Goal: Information Seeking & Learning: Learn about a topic

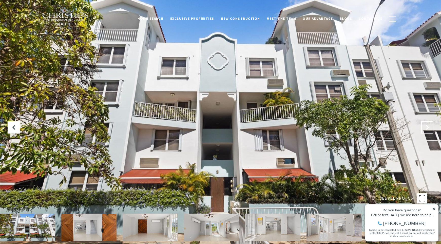
click at [425, 125] on icon at bounding box center [426, 127] width 5 height 5
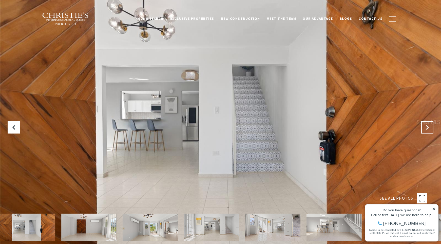
click at [425, 125] on icon "Next Slide" at bounding box center [426, 127] width 5 height 5
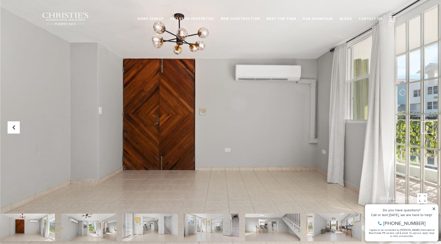
click at [425, 125] on icon "Next Slide" at bounding box center [426, 127] width 5 height 5
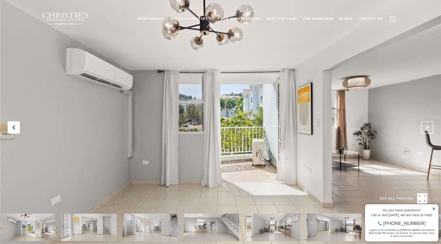
click at [425, 125] on icon "Next Slide" at bounding box center [426, 127] width 5 height 5
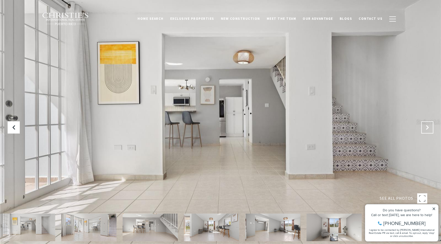
click at [425, 125] on icon "Next Slide" at bounding box center [426, 127] width 5 height 5
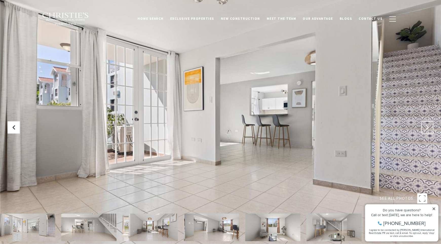
click at [425, 125] on icon "Next Slide" at bounding box center [426, 127] width 5 height 5
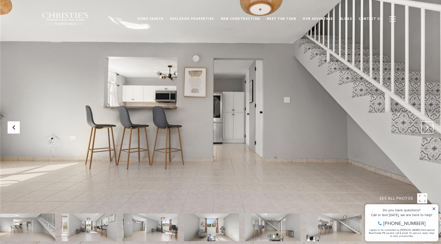
click at [425, 125] on icon "Next Slide" at bounding box center [426, 127] width 5 height 5
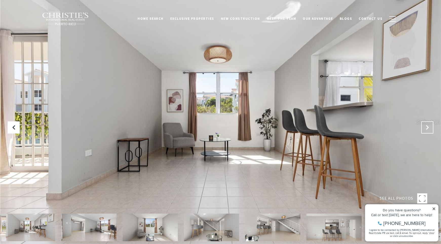
click at [425, 125] on icon "Next Slide" at bounding box center [426, 127] width 5 height 5
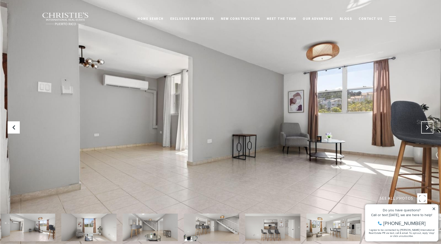
click at [425, 125] on icon "Next Slide" at bounding box center [426, 127] width 5 height 5
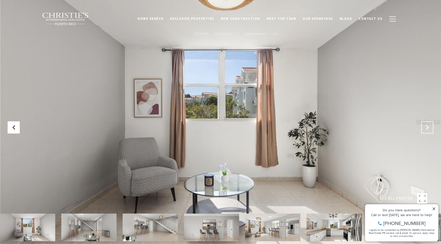
click at [425, 125] on icon "Next Slide" at bounding box center [426, 127] width 5 height 5
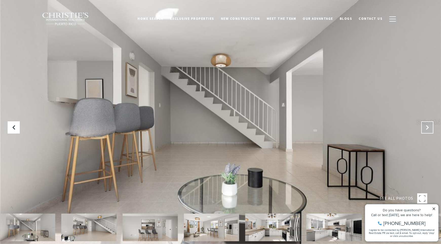
click at [425, 125] on icon "Next Slide" at bounding box center [426, 127] width 5 height 5
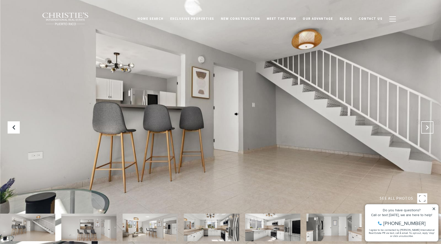
click at [425, 125] on icon "Next Slide" at bounding box center [426, 127] width 5 height 5
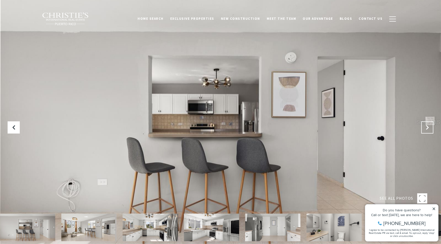
click at [425, 125] on icon "Next Slide" at bounding box center [426, 127] width 5 height 5
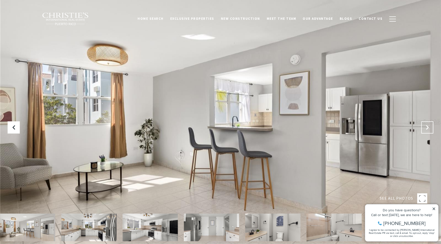
click at [425, 125] on icon "Next Slide" at bounding box center [426, 127] width 5 height 5
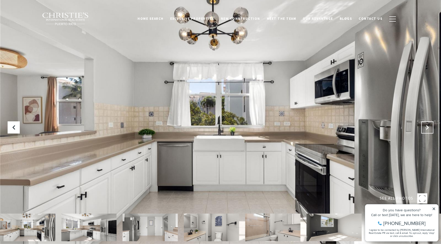
click at [425, 125] on icon "Next Slide" at bounding box center [426, 127] width 5 height 5
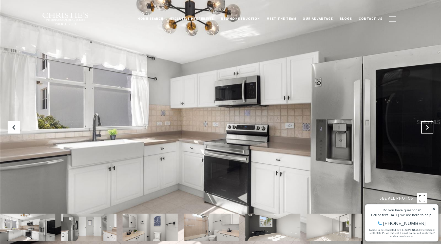
click at [425, 125] on icon "Next Slide" at bounding box center [426, 127] width 5 height 5
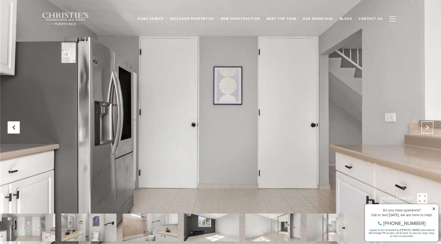
click at [425, 125] on icon "Next Slide" at bounding box center [426, 127] width 5 height 5
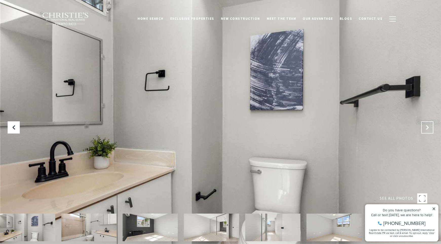
click at [425, 125] on icon "Next Slide" at bounding box center [426, 127] width 5 height 5
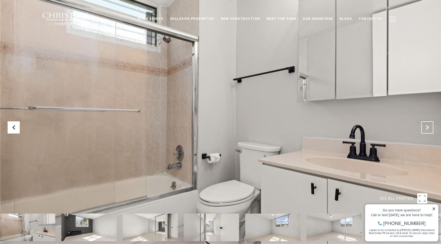
click at [425, 125] on icon "Next Slide" at bounding box center [426, 127] width 5 height 5
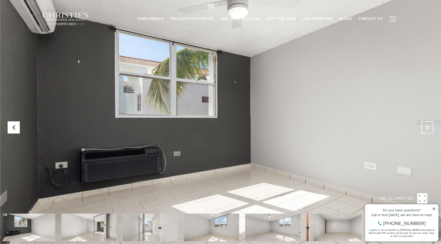
click at [425, 125] on icon "Next Slide" at bounding box center [426, 127] width 5 height 5
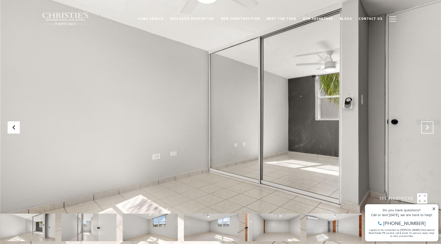
click at [425, 125] on icon "Next Slide" at bounding box center [426, 127] width 5 height 5
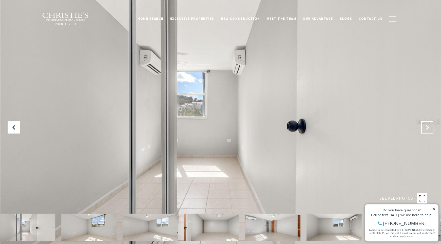
click at [425, 125] on icon "Next Slide" at bounding box center [426, 127] width 5 height 5
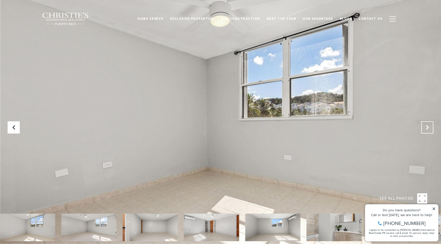
click at [425, 125] on icon "Next Slide" at bounding box center [426, 127] width 5 height 5
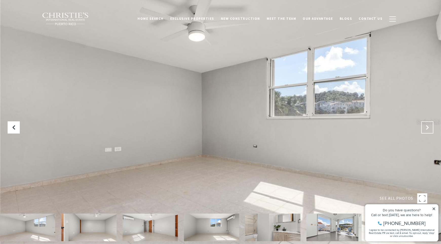
click at [425, 125] on icon "Next Slide" at bounding box center [426, 127] width 5 height 5
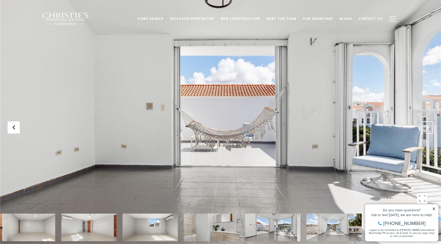
click at [425, 125] on icon "Next Slide" at bounding box center [426, 127] width 5 height 5
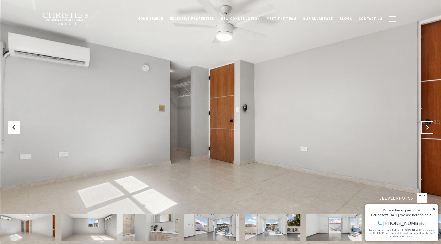
click at [425, 125] on icon "Next Slide" at bounding box center [426, 127] width 5 height 5
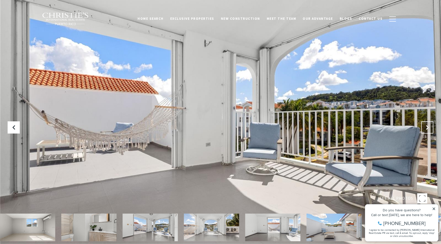
click at [422, 128] on button "Next Slide" at bounding box center [427, 127] width 12 height 12
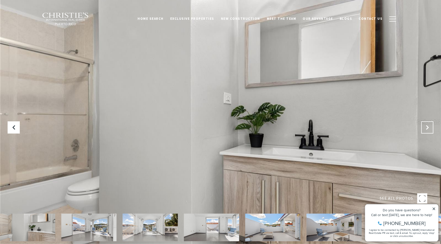
click at [422, 128] on button "Next Slide" at bounding box center [427, 127] width 12 height 12
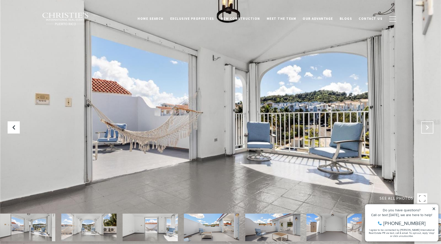
click at [422, 128] on button "Next Slide" at bounding box center [427, 127] width 12 height 12
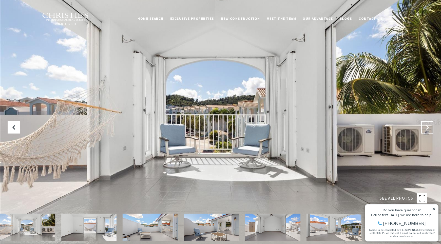
click at [422, 128] on button "Next Slide" at bounding box center [427, 127] width 12 height 12
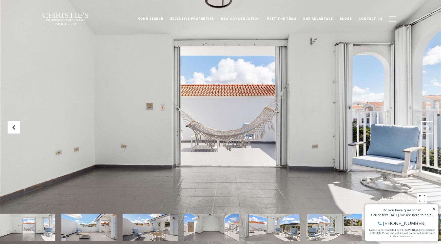
click at [422, 128] on button "Next Slide" at bounding box center [427, 127] width 12 height 12
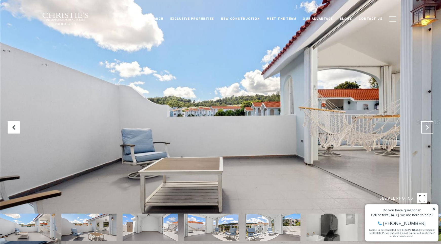
click at [422, 128] on button "Next Slide" at bounding box center [427, 127] width 12 height 12
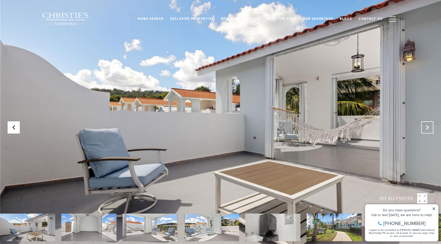
click at [422, 128] on button "Next Slide" at bounding box center [427, 127] width 12 height 12
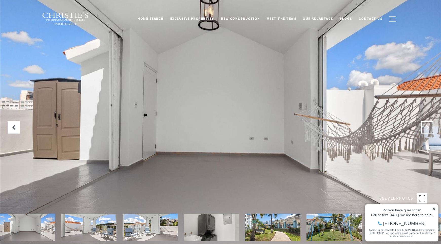
click at [422, 128] on button "Next Slide" at bounding box center [427, 127] width 12 height 12
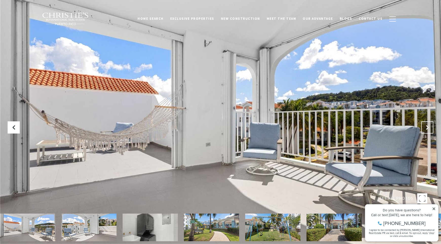
click at [422, 128] on button "Next Slide" at bounding box center [427, 127] width 12 height 12
